Goal: Ask a question

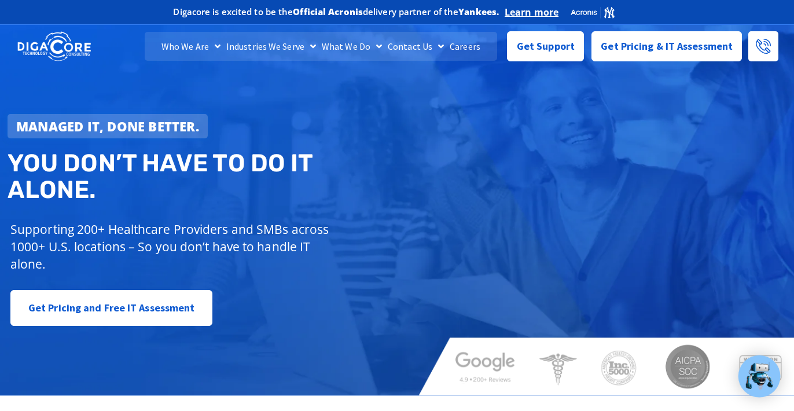
click at [761, 380] on img at bounding box center [760, 376] width 30 height 30
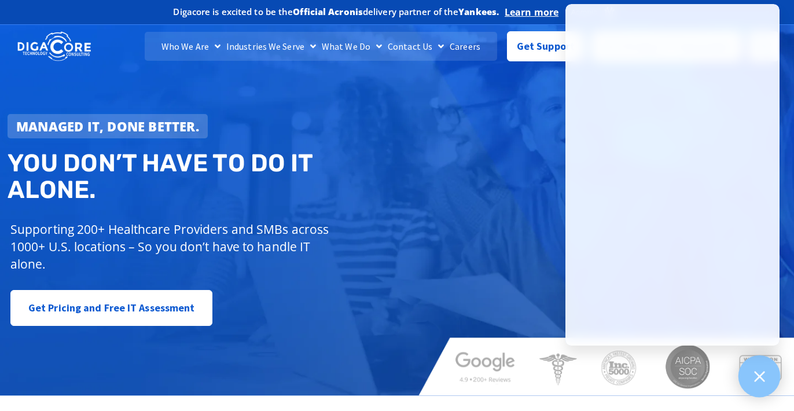
click at [758, 379] on icon at bounding box center [759, 376] width 15 height 15
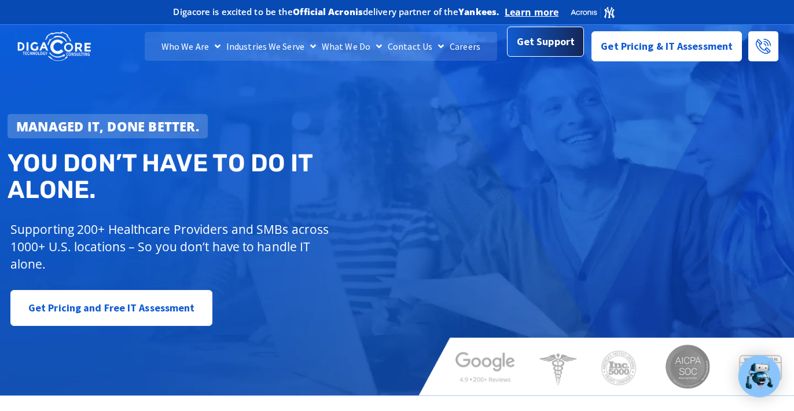
click at [547, 53] on span "Get Support" at bounding box center [546, 41] width 58 height 23
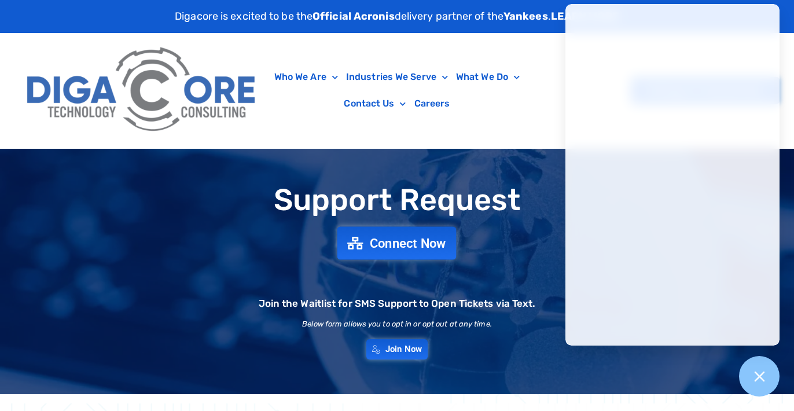
click at [396, 245] on span "Connect Now" at bounding box center [408, 243] width 76 height 13
